Goal: Navigation & Orientation: Go to known website

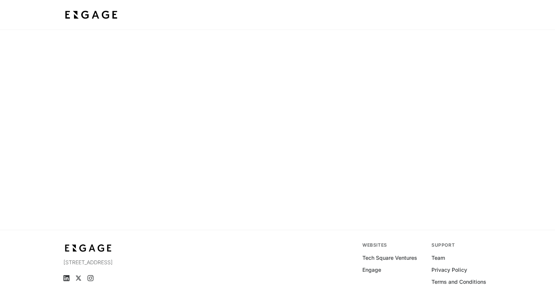
click at [95, 17] on img at bounding box center [91, 15] width 56 height 14
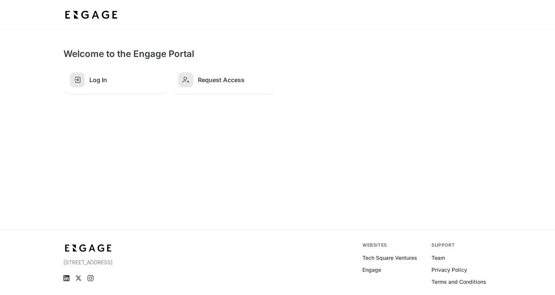
click at [119, 77] on h2 "Log In" at bounding box center [124, 80] width 70 height 8
